Goal: Information Seeking & Learning: Learn about a topic

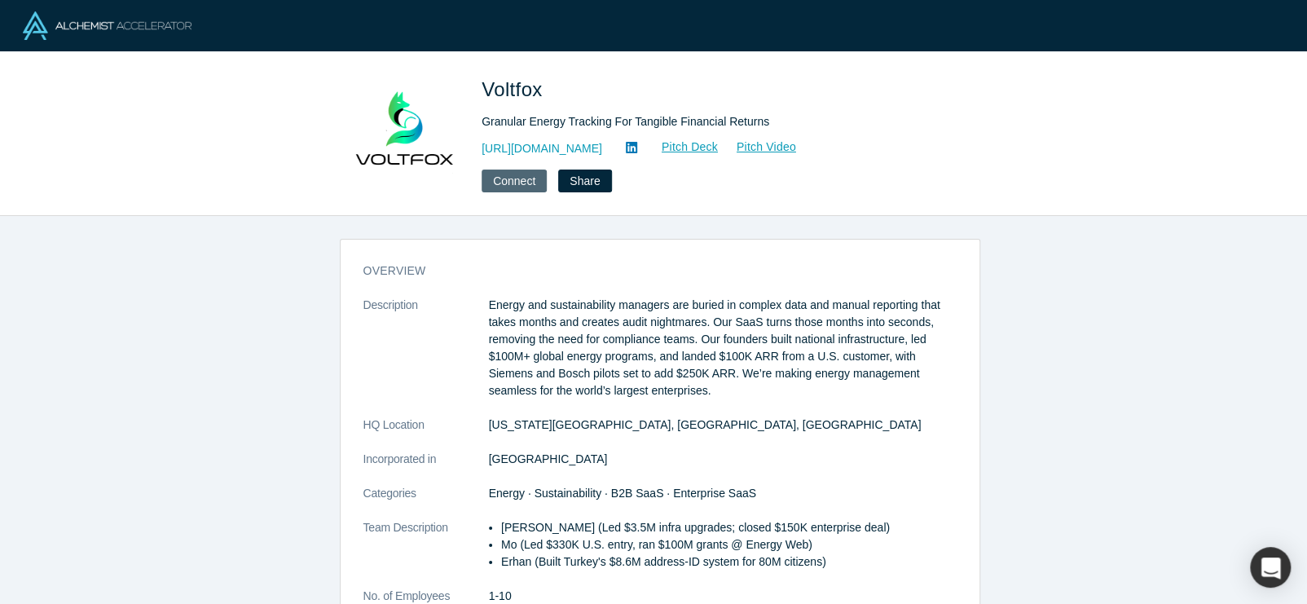
click at [499, 181] on button "Connect" at bounding box center [513, 180] width 65 height 23
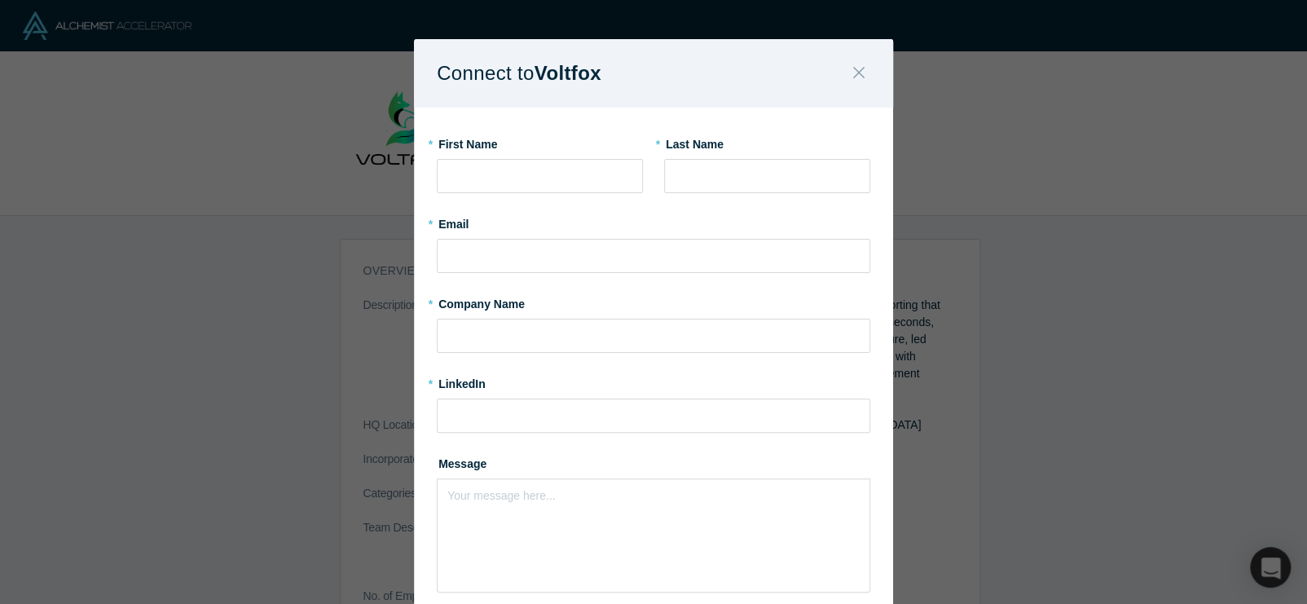
click at [853, 81] on icon "Close" at bounding box center [858, 73] width 11 height 18
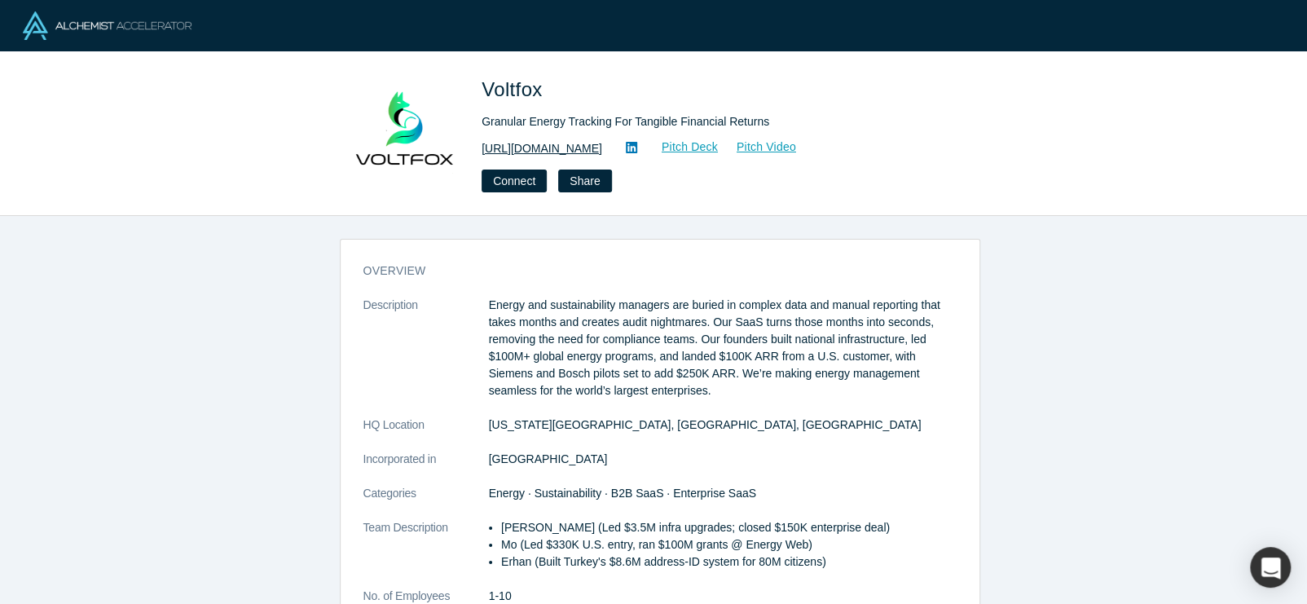
click at [565, 140] on link "http://www.voltfox.io" at bounding box center [541, 148] width 121 height 17
click at [516, 90] on span "Voltfox" at bounding box center [514, 89] width 67 height 22
copy span "Voltfox"
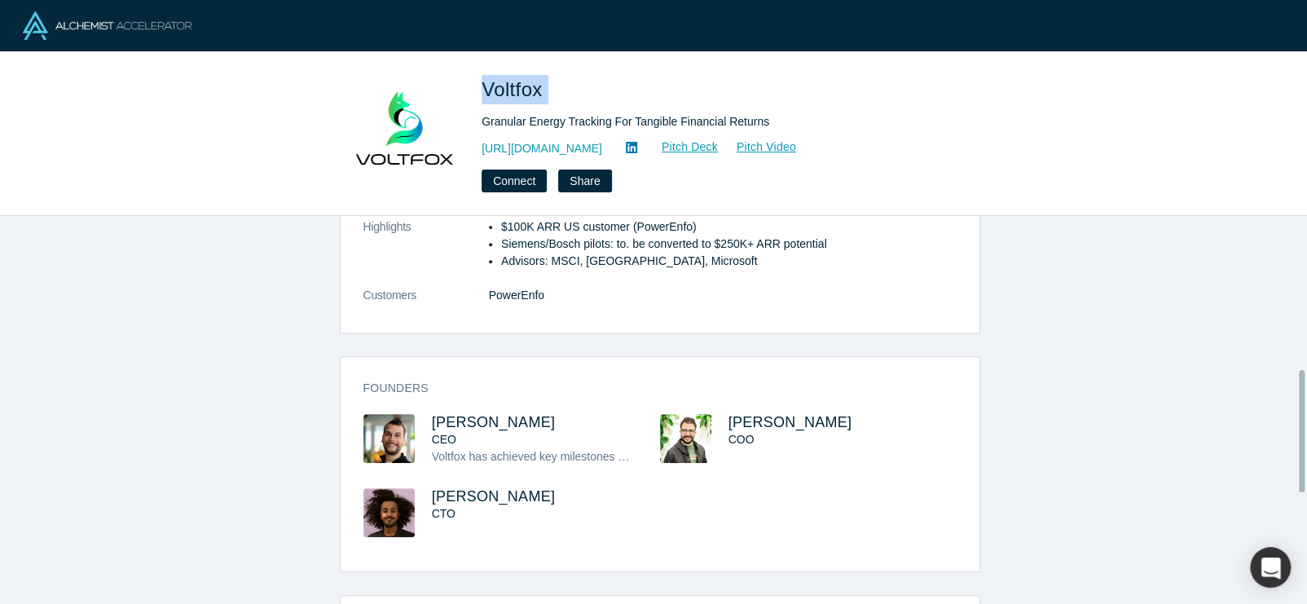
scroll to position [489, 0]
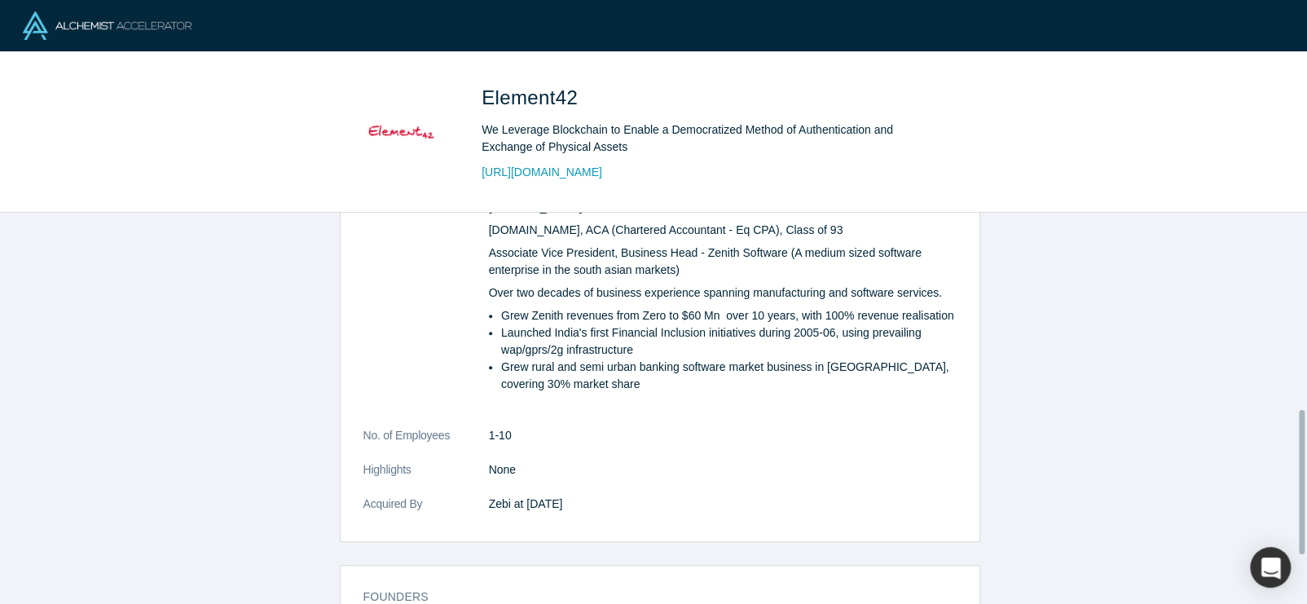
scroll to position [651, 0]
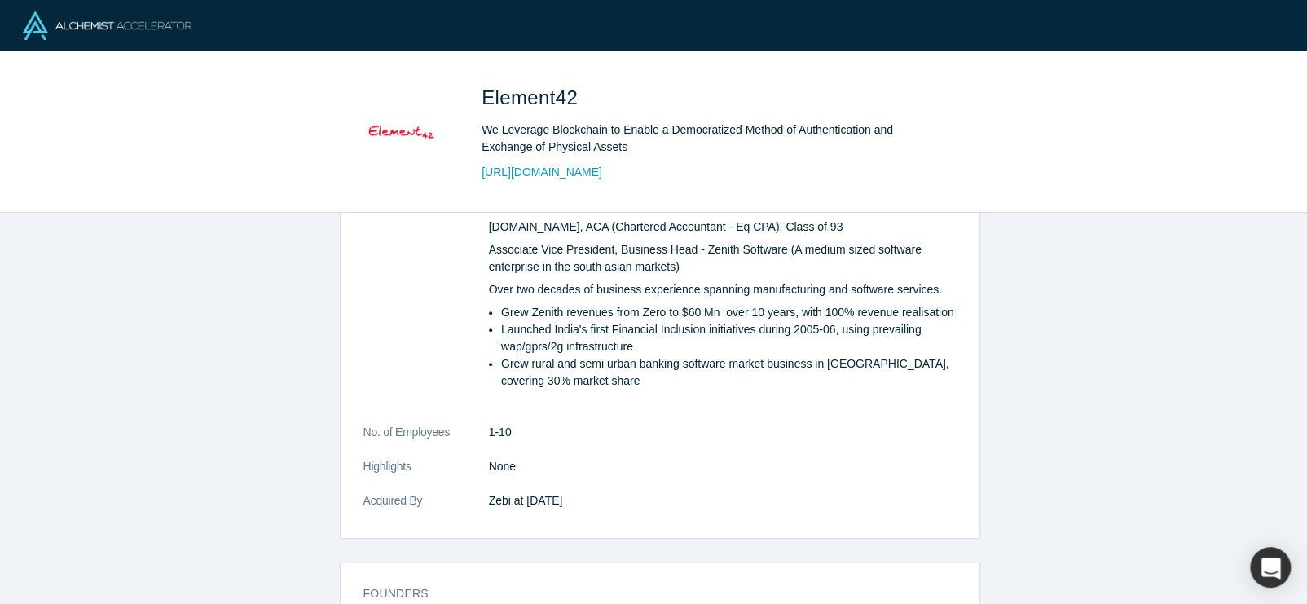
drag, startPoint x: 477, startPoint y: 466, endPoint x: 626, endPoint y: 461, distance: 148.3
click at [626, 461] on dl "Description We leverage blockchain to enable a democratized method of authentic…" at bounding box center [659, 84] width 593 height 884
click at [481, 492] on dt "Acquired By" at bounding box center [425, 509] width 125 height 34
drag, startPoint x: 481, startPoint y: 460, endPoint x: 499, endPoint y: 464, distance: 18.4
click at [499, 464] on dl "Description We leverage blockchain to enable a democratized method of authentic…" at bounding box center [659, 84] width 593 height 884
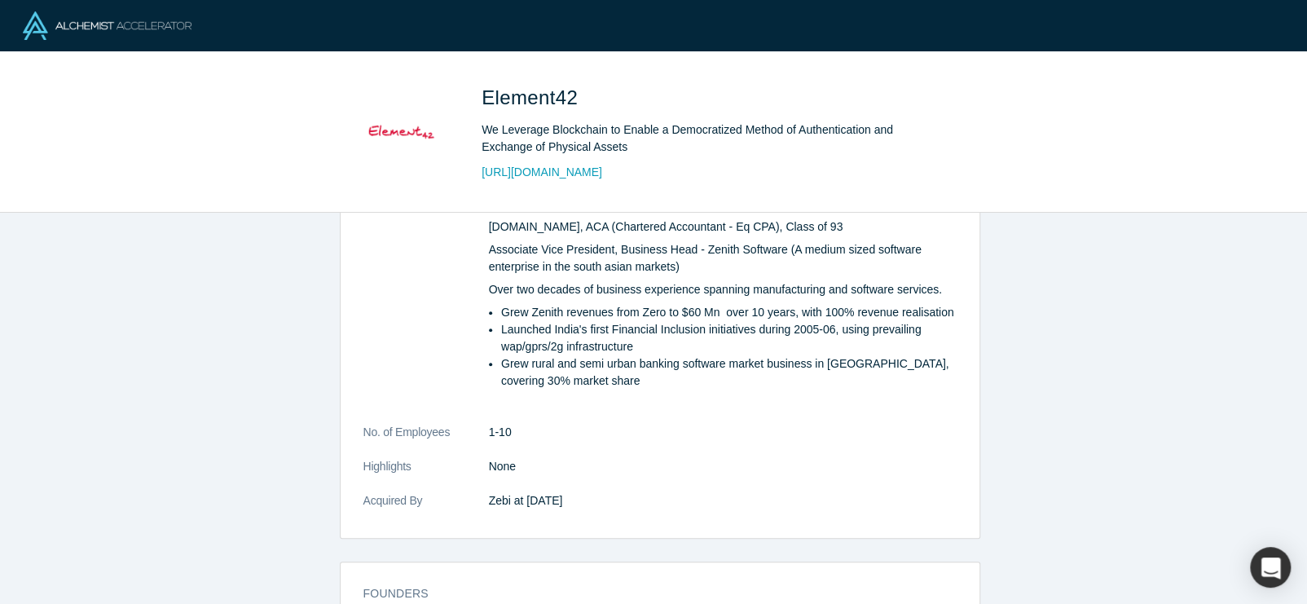
click at [514, 88] on span "Element42" at bounding box center [532, 97] width 102 height 22
copy span "Element42"
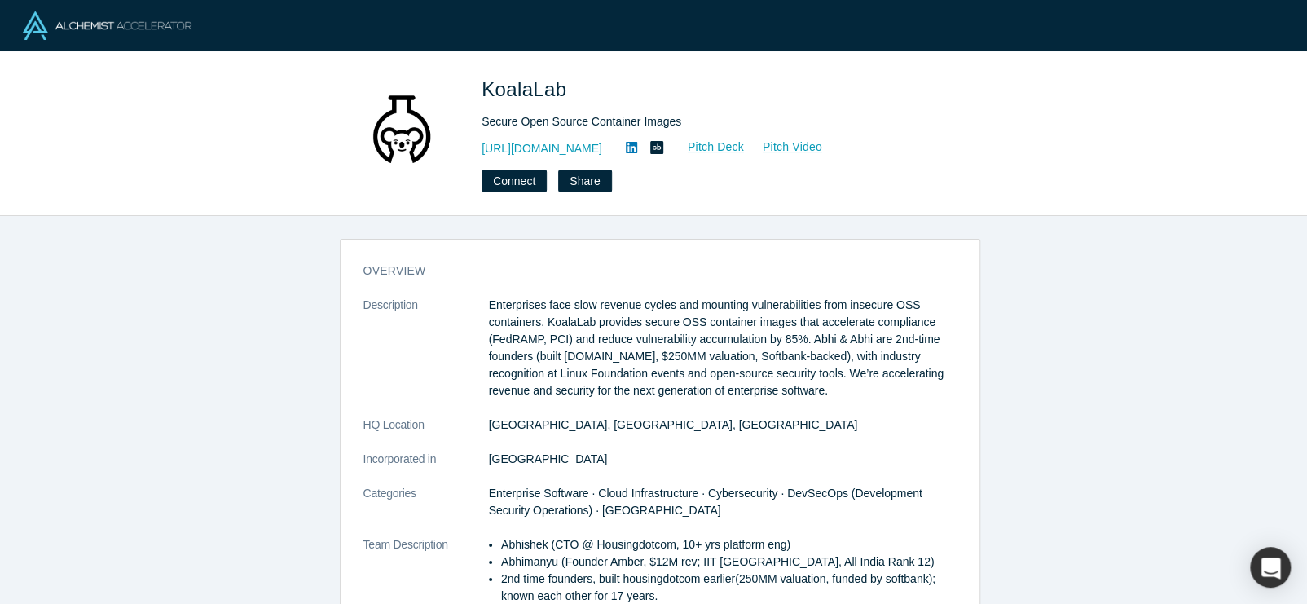
click at [511, 95] on span "KoalaLab" at bounding box center [526, 89] width 90 height 22
click at [511, 94] on span "KoalaLab" at bounding box center [526, 89] width 90 height 22
copy span "KoalaLab"
